Goal: Check status: Check status

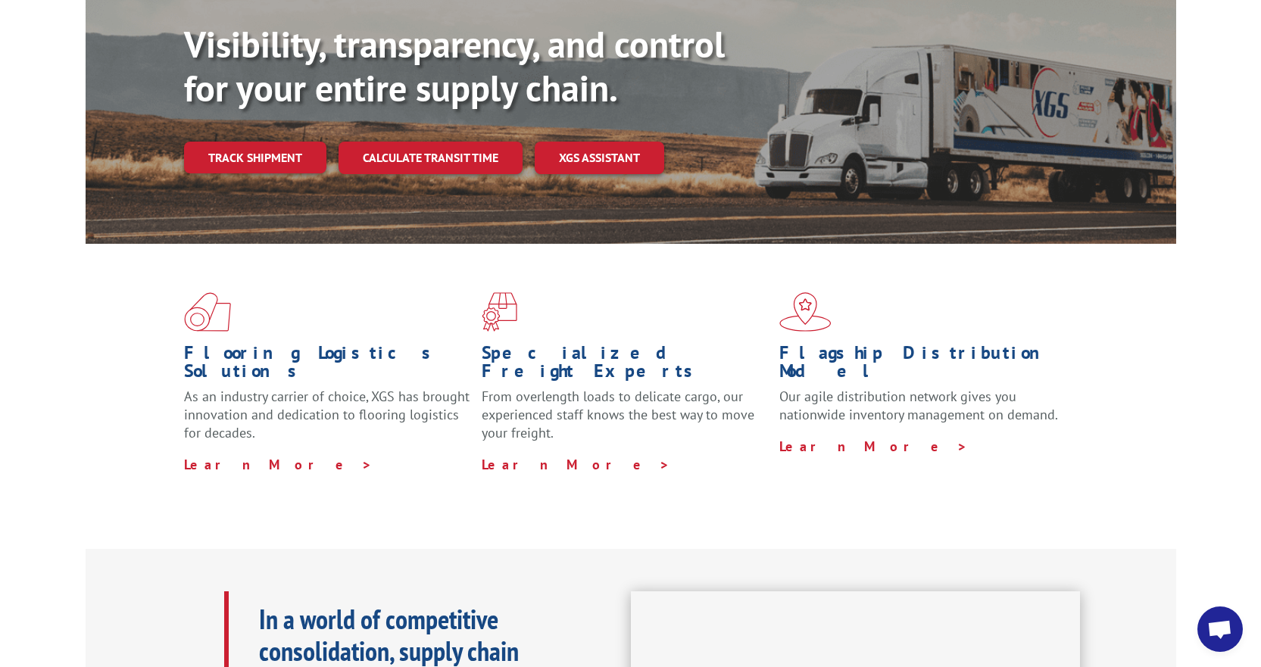
scroll to position [255, 0]
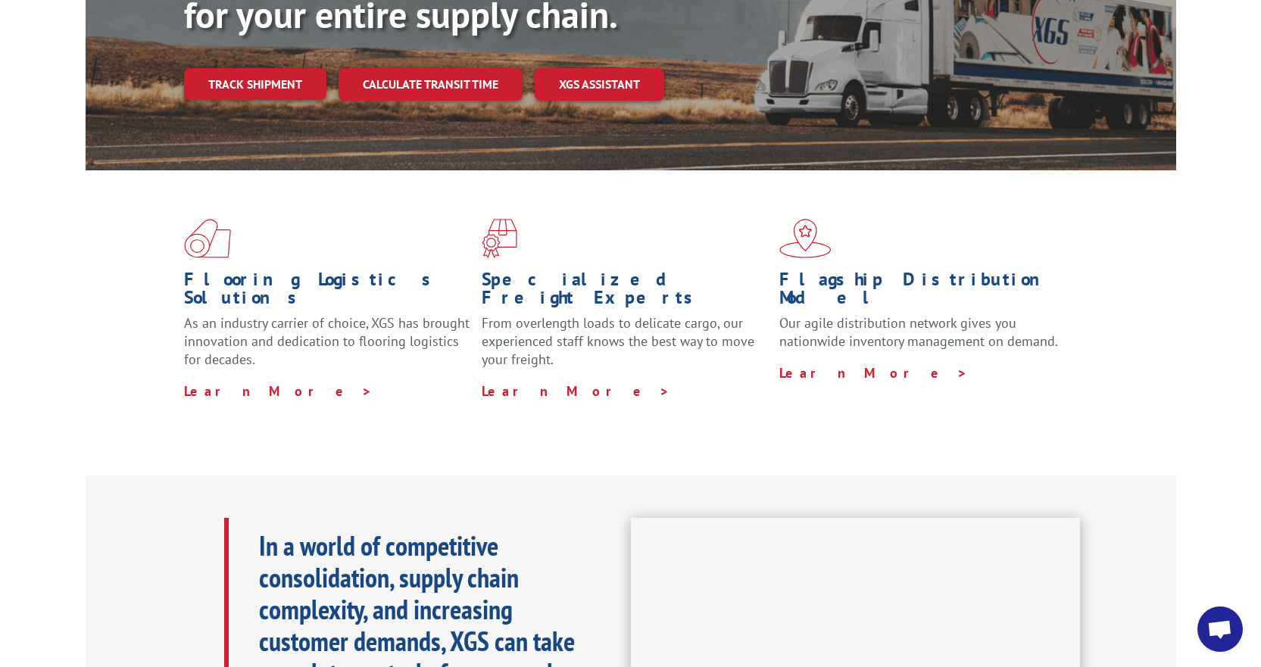
click at [266, 31] on div "Visibility, transparency, and control for your entire supply chain. Track shipm…" at bounding box center [680, 54] width 992 height 211
click at [263, 68] on link "Track shipment" at bounding box center [255, 84] width 142 height 32
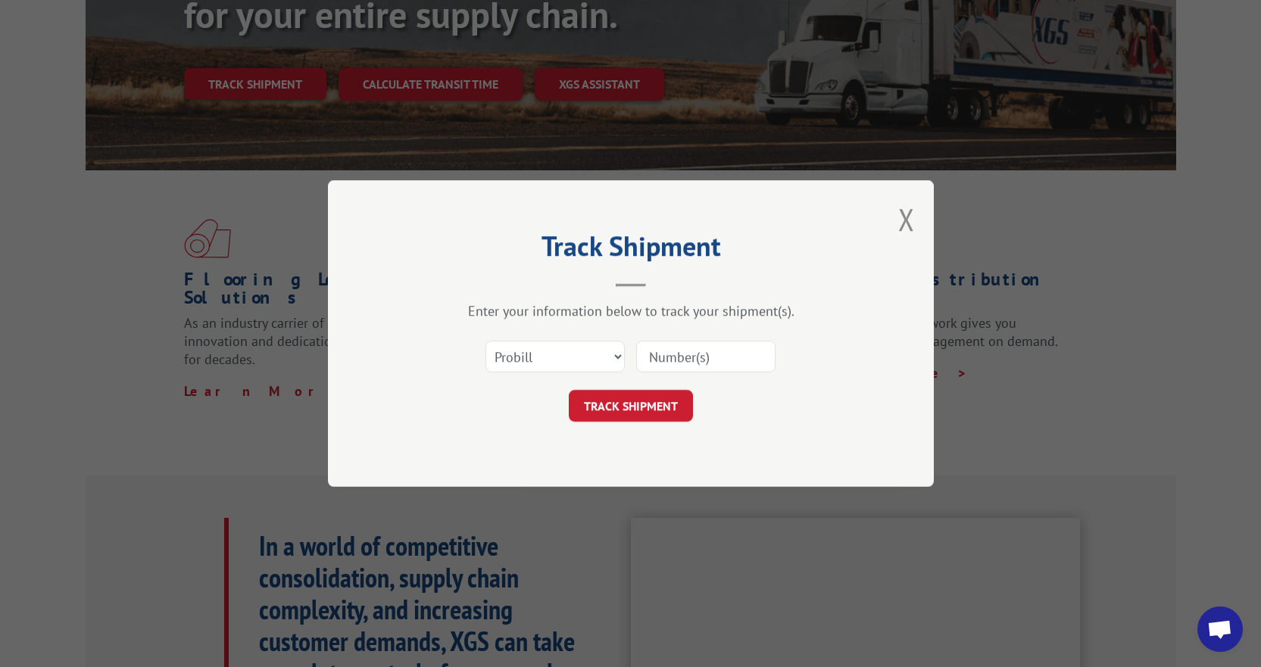
click at [753, 345] on input at bounding box center [705, 357] width 139 height 32
type input "17694091"
click at [634, 415] on button "TRACK SHIPMENT" at bounding box center [631, 406] width 124 height 32
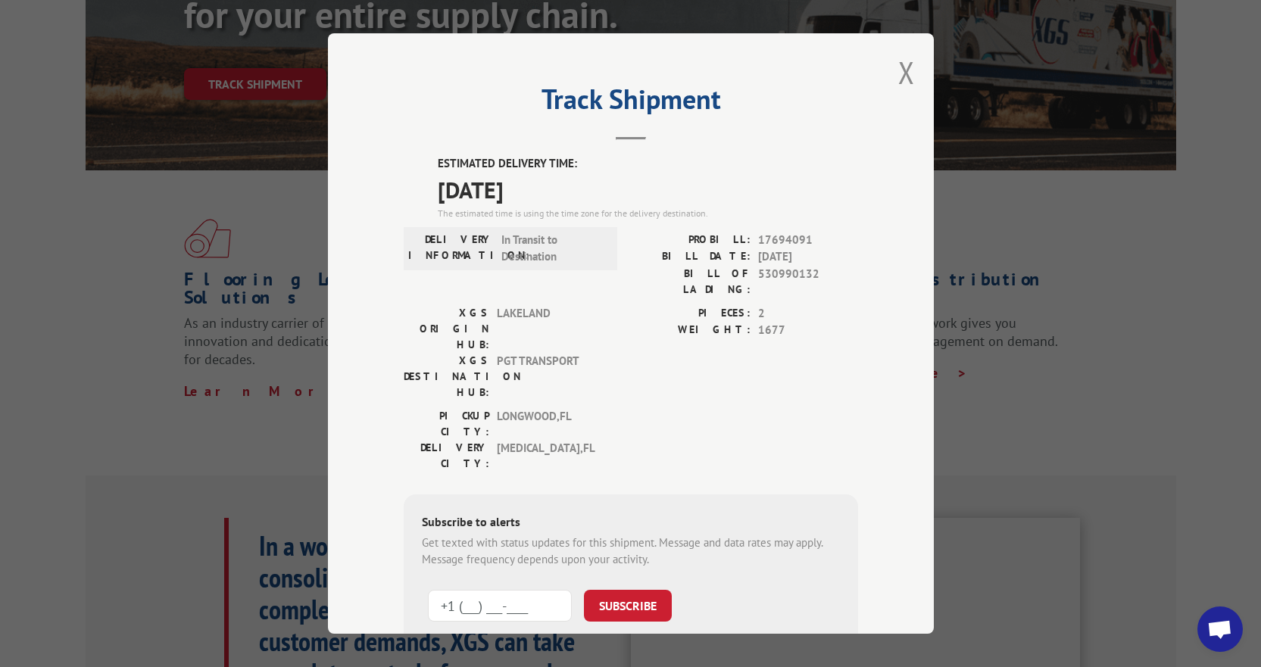
click at [525, 590] on input "+1 (___) ___-____" at bounding box center [500, 606] width 144 height 32
type input "[PHONE_NUMBER]"
click at [628, 590] on button "SUBSCRIBE" at bounding box center [628, 606] width 88 height 32
click at [152, 368] on div "Track Shipment ESTIMATED DELIVERY TIME: [DATE] The estimated time is using the …" at bounding box center [630, 333] width 1261 height 667
click at [270, 398] on div "Track Shipment ESTIMATED DELIVERY TIME: [DATE] The estimated time is using the …" at bounding box center [630, 333] width 1261 height 667
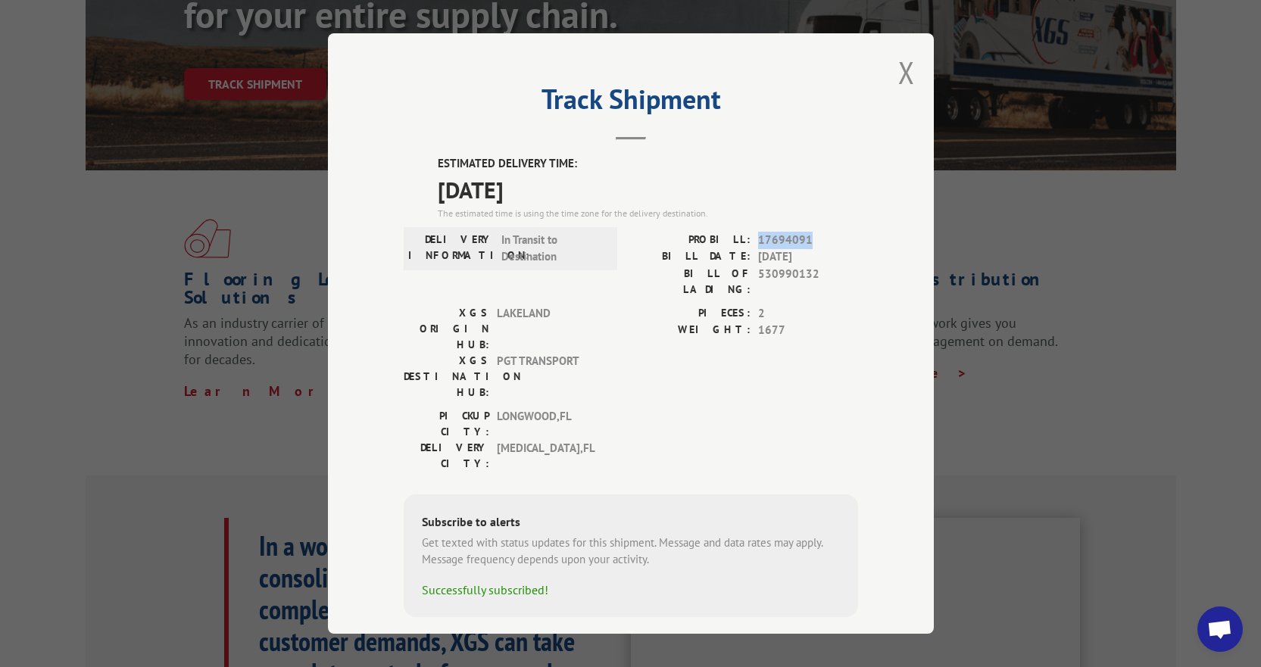
drag, startPoint x: 816, startPoint y: 242, endPoint x: 759, endPoint y: 241, distance: 57.6
click at [759, 242] on span "17694091" at bounding box center [808, 240] width 100 height 17
copy span "17694091"
click at [905, 80] on button "Close modal" at bounding box center [906, 72] width 17 height 40
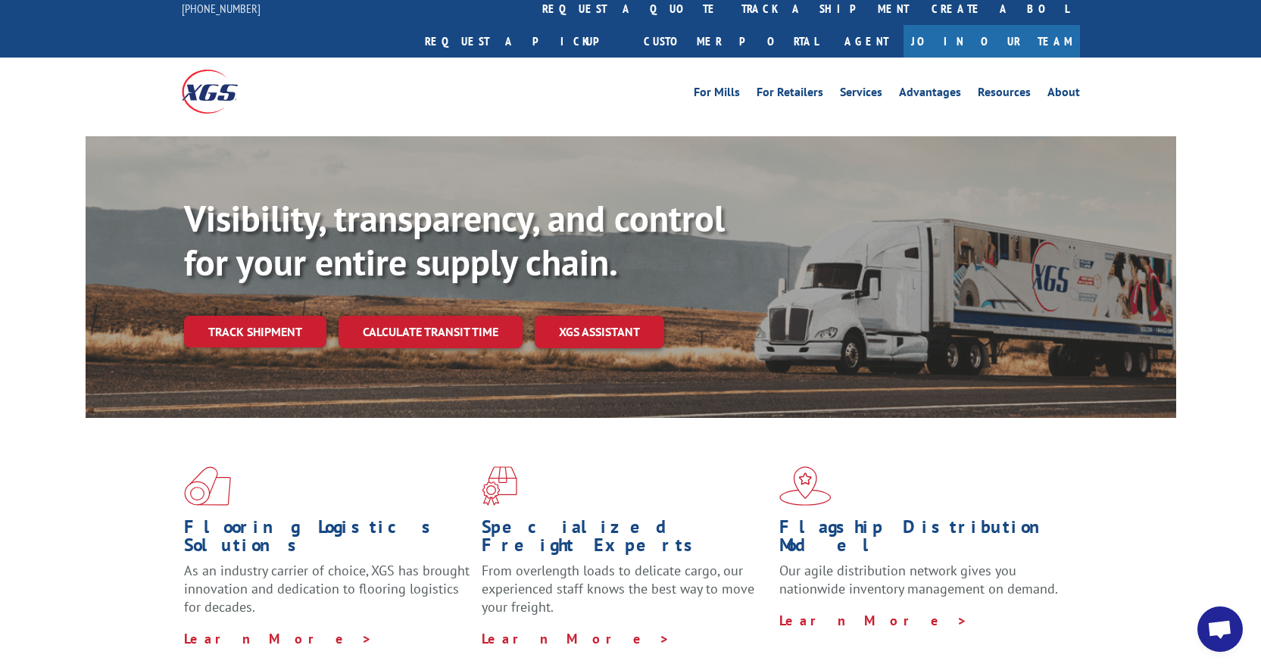
scroll to position [0, 0]
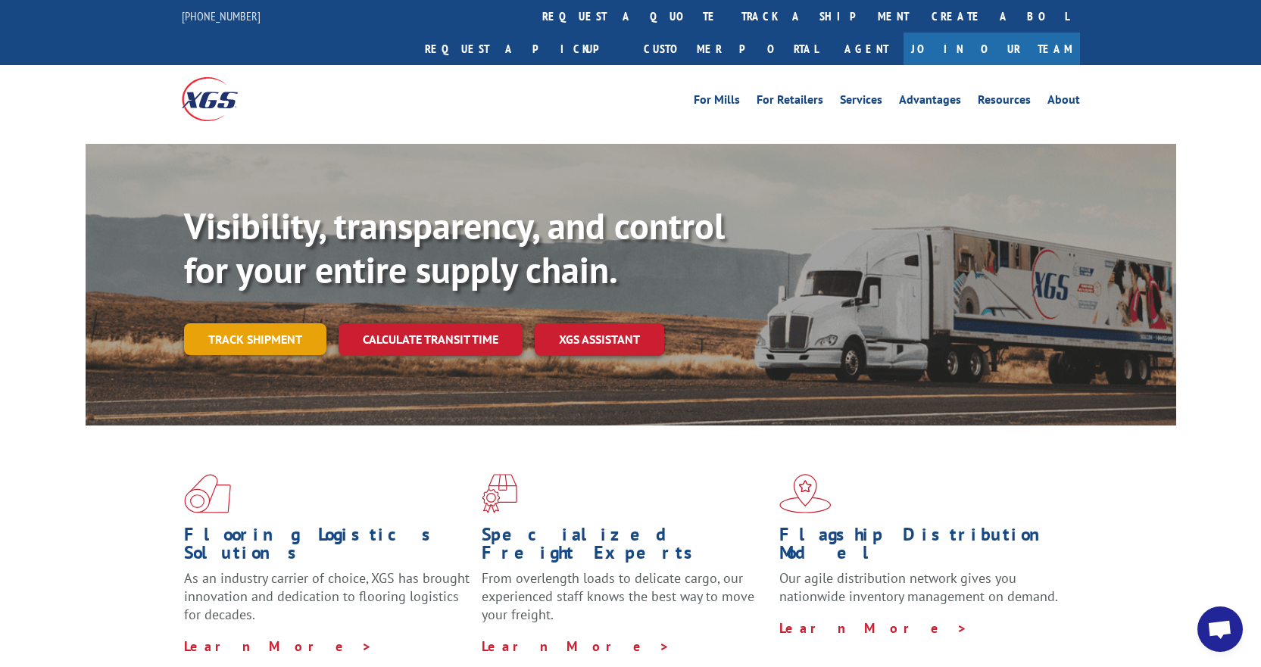
click at [242, 323] on link "Track shipment" at bounding box center [255, 339] width 142 height 32
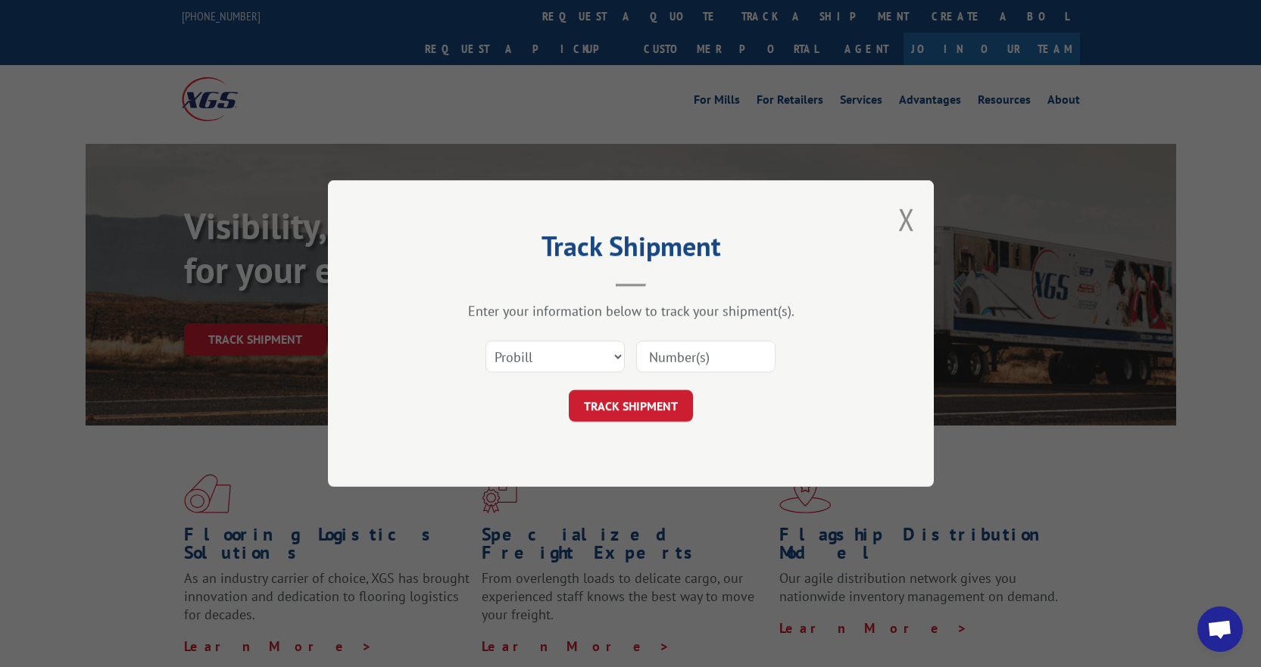
click at [681, 360] on input at bounding box center [705, 357] width 139 height 32
drag, startPoint x: 681, startPoint y: 357, endPoint x: 744, endPoint y: 417, distance: 87.3
click at [744, 417] on div "TRACK SHIPMENT" at bounding box center [631, 406] width 454 height 32
click at [731, 357] on input at bounding box center [705, 357] width 139 height 32
paste input "17694091"
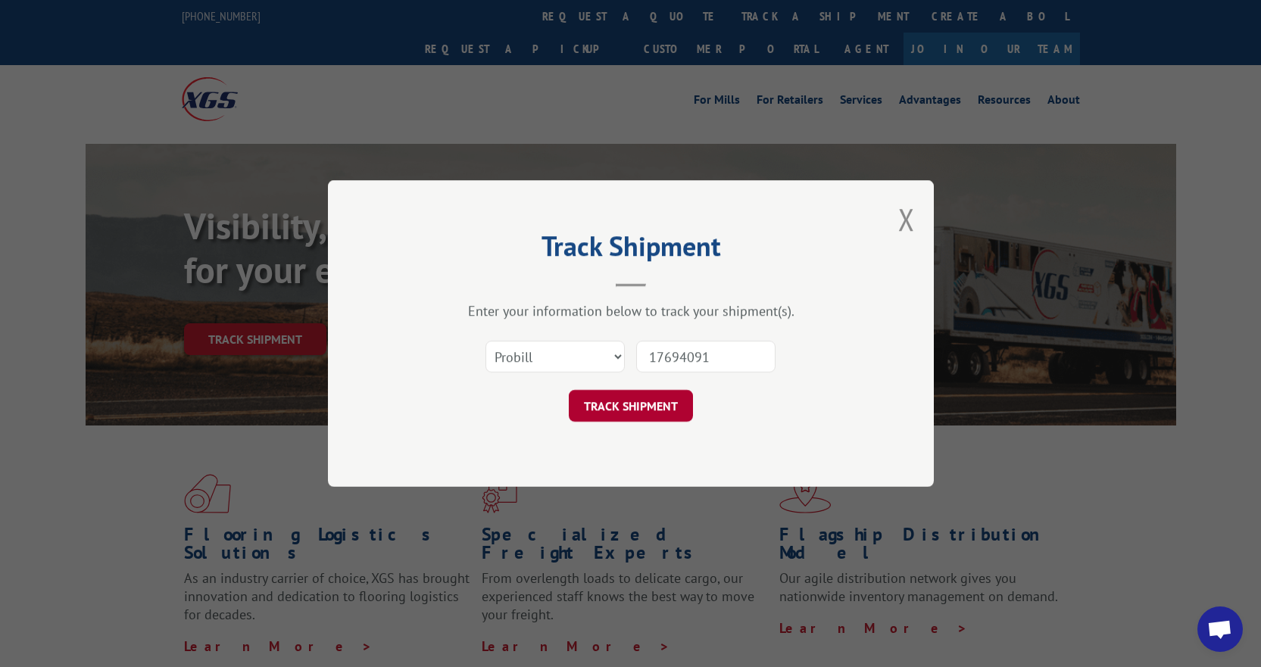
type input "17694091"
click at [659, 411] on button "TRACK SHIPMENT" at bounding box center [631, 406] width 124 height 32
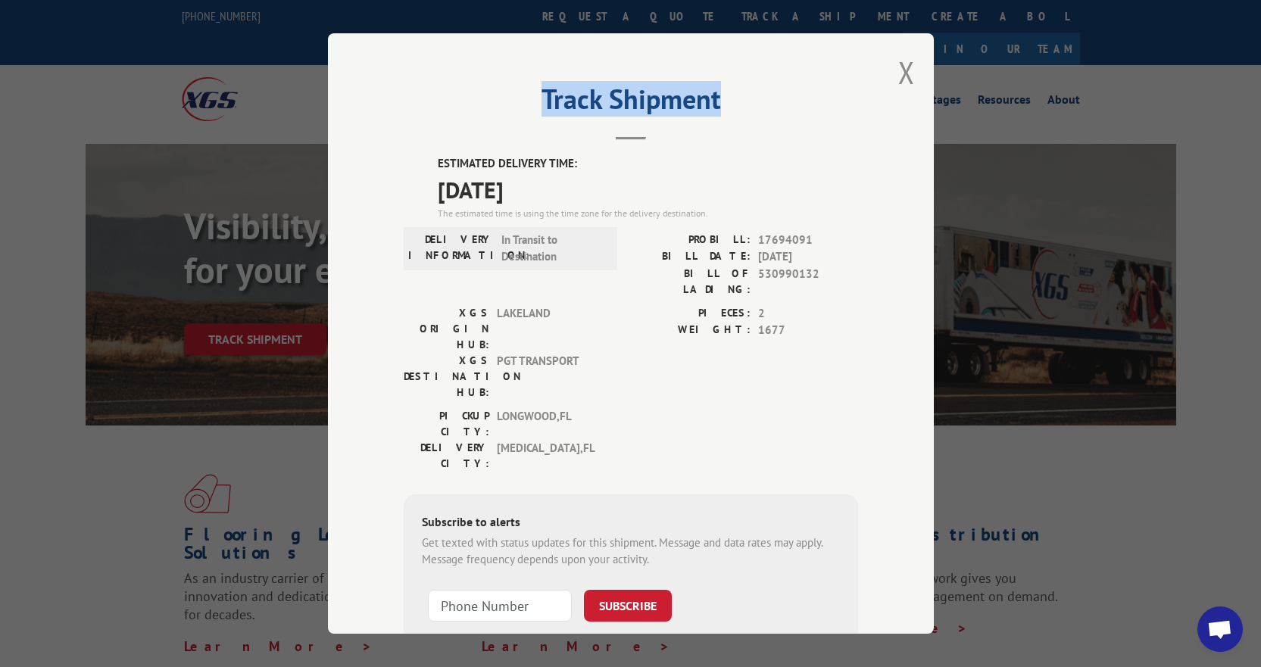
drag, startPoint x: 741, startPoint y: 52, endPoint x: 515, endPoint y: 95, distance: 229.7
click at [412, 114] on div "Track Shipment ESTIMATED DELIVERY TIME: [DATE] The estimated time is using the …" at bounding box center [631, 333] width 606 height 600
click at [812, 83] on div "Track Shipment ESTIMATED DELIVERY TIME: [DATE] The estimated time is using the …" at bounding box center [631, 333] width 606 height 600
click at [818, 68] on div "Track Shipment ESTIMATED DELIVERY TIME: [DATE] The estimated time is using the …" at bounding box center [631, 333] width 606 height 600
click at [642, 280] on label "BILL OF LADING:" at bounding box center [691, 282] width 120 height 32
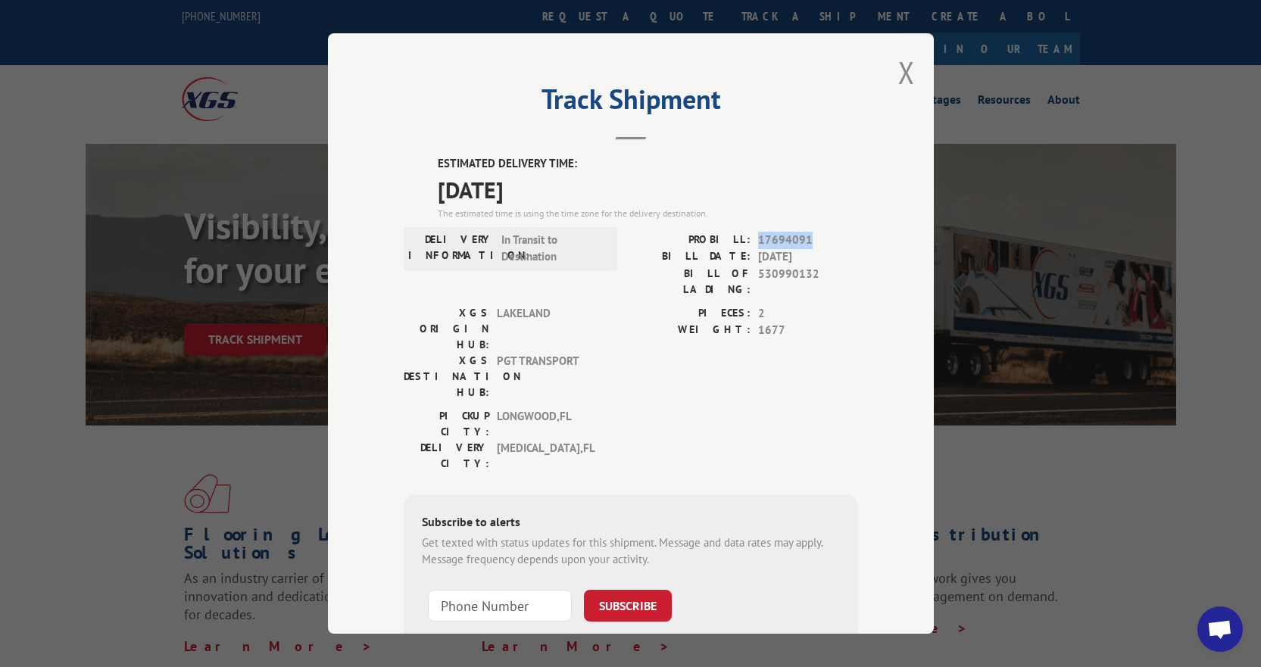
drag, startPoint x: 807, startPoint y: 241, endPoint x: 748, endPoint y: 239, distance: 59.1
click at [748, 239] on div "PROBILL: 17694091" at bounding box center [744, 240] width 227 height 17
drag, startPoint x: 759, startPoint y: 237, endPoint x: 772, endPoint y: 238, distance: 12.9
copy span "17694091"
click at [907, 76] on button "Close modal" at bounding box center [906, 72] width 17 height 40
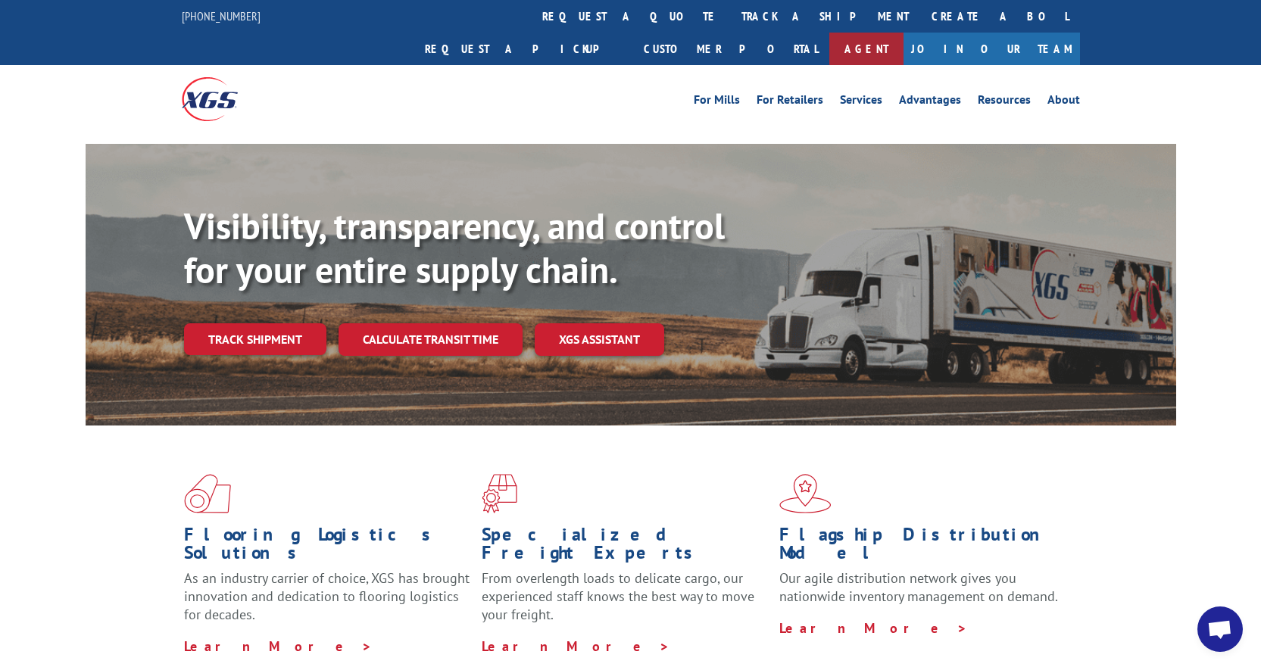
click at [903, 33] on link "Agent" at bounding box center [866, 49] width 74 height 33
click at [1224, 625] on span "Open chat" at bounding box center [1219, 630] width 25 height 21
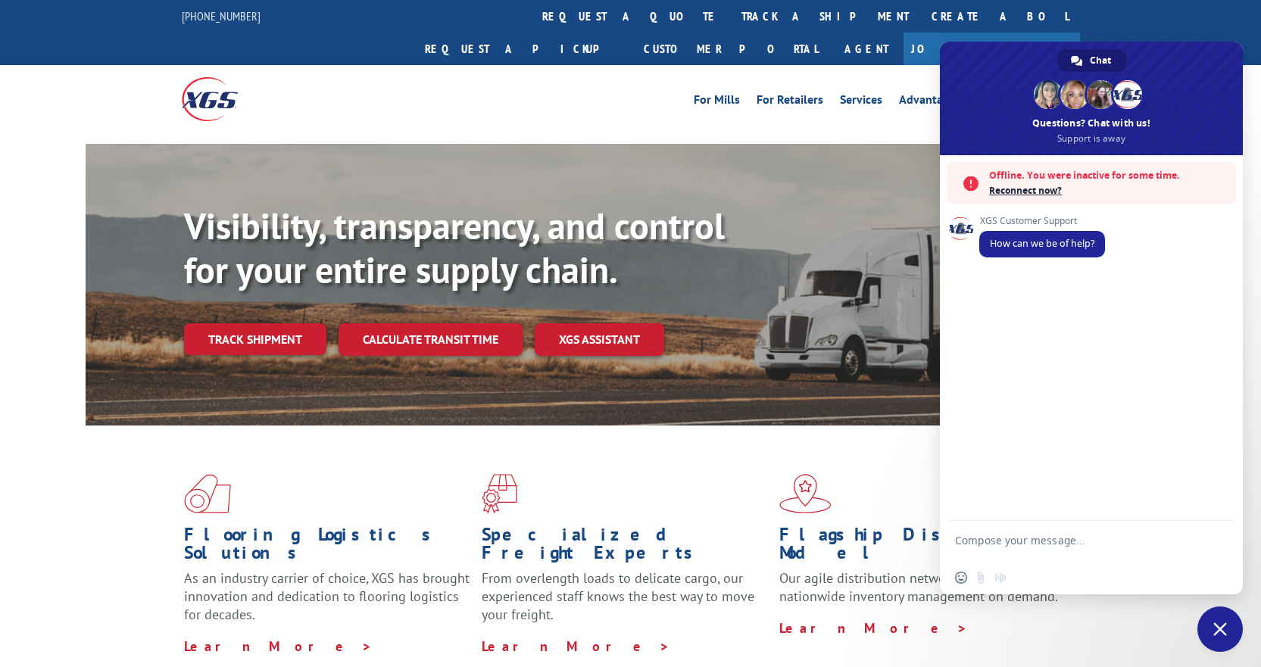
paste textarea "17694091"
click at [1074, 547] on textarea "17694091" at bounding box center [1074, 543] width 239 height 14
type textarea "ETA for 17694091"
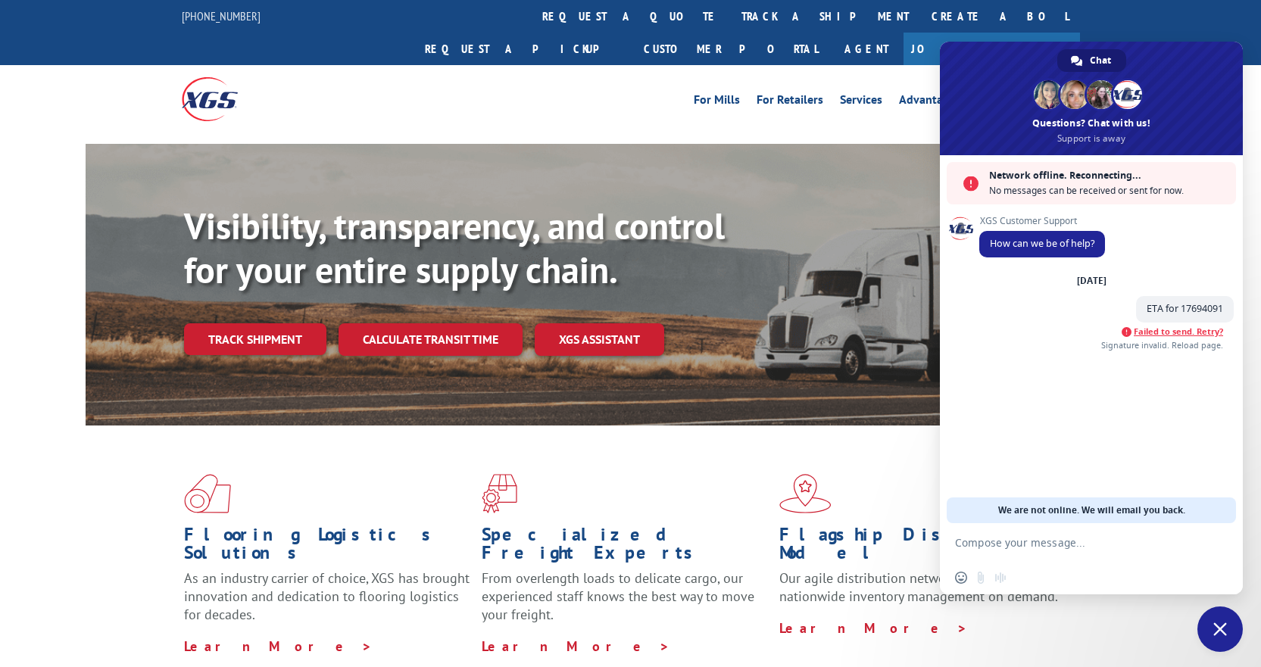
click at [1078, 504] on span "We are not online. We will email you back." at bounding box center [1091, 510] width 187 height 26
click at [1079, 510] on span "We are not online. We will email you back." at bounding box center [1091, 510] width 187 height 26
click at [829, 33] on link "Customer Portal" at bounding box center [730, 49] width 197 height 33
